Goal: Obtain resource: Download file/media

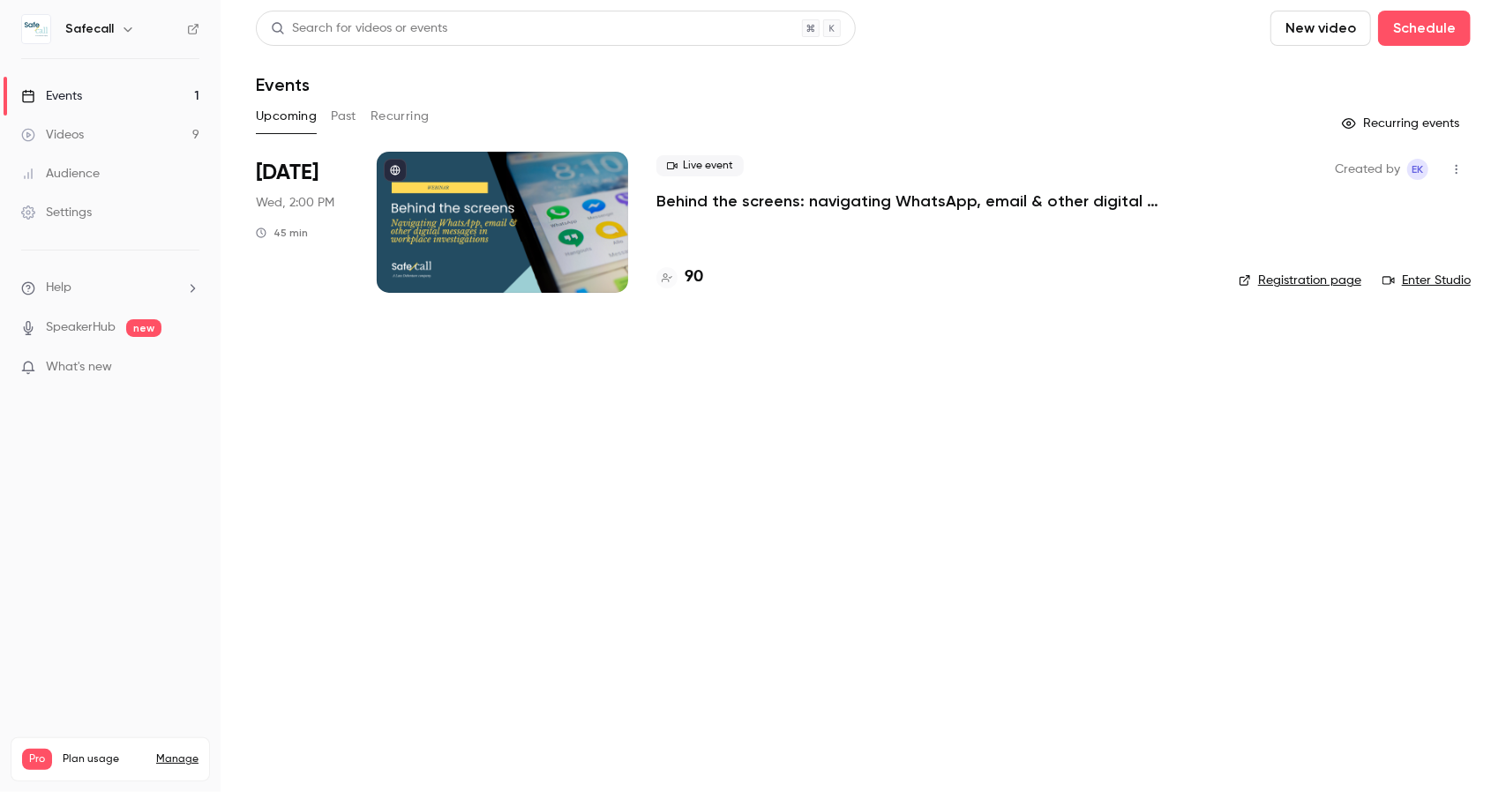
click at [697, 276] on h4 "90" at bounding box center [694, 278] width 19 height 24
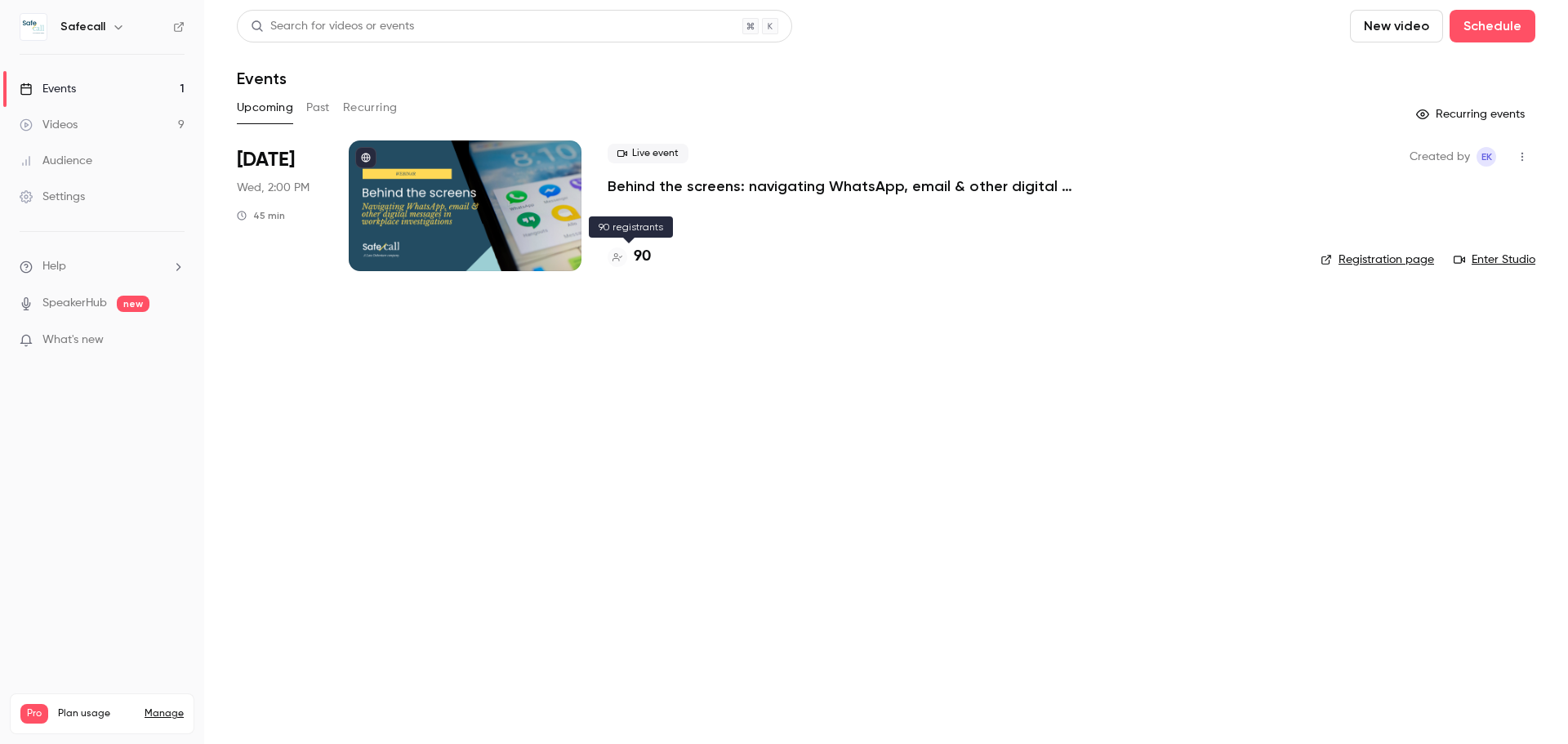
click at [650, 255] on h4 "90" at bounding box center [642, 257] width 18 height 22
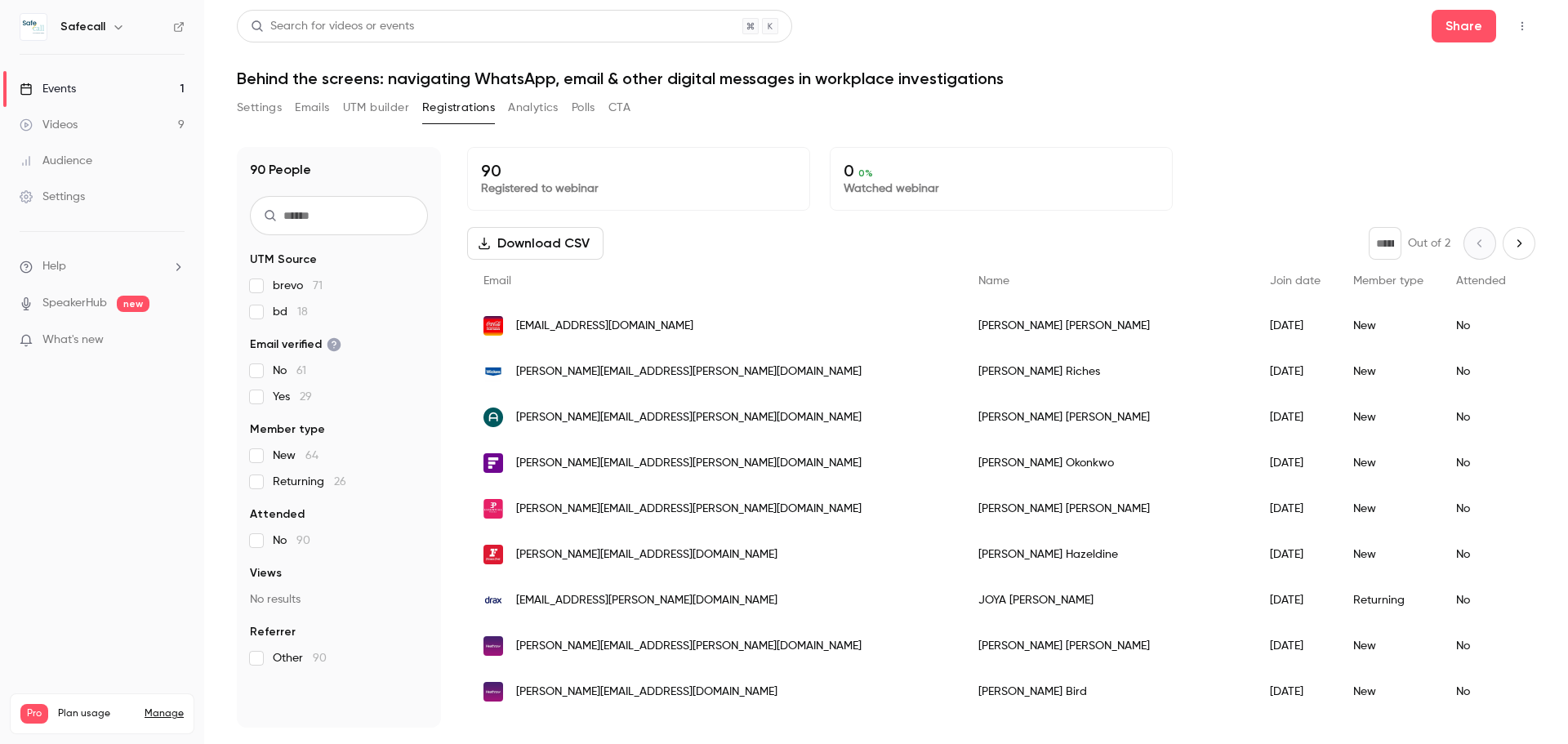
click at [565, 246] on button "Download CSV" at bounding box center [535, 242] width 136 height 32
click at [252, 110] on button "Settings" at bounding box center [259, 107] width 45 height 26
